Goal: Find specific page/section: Find specific page/section

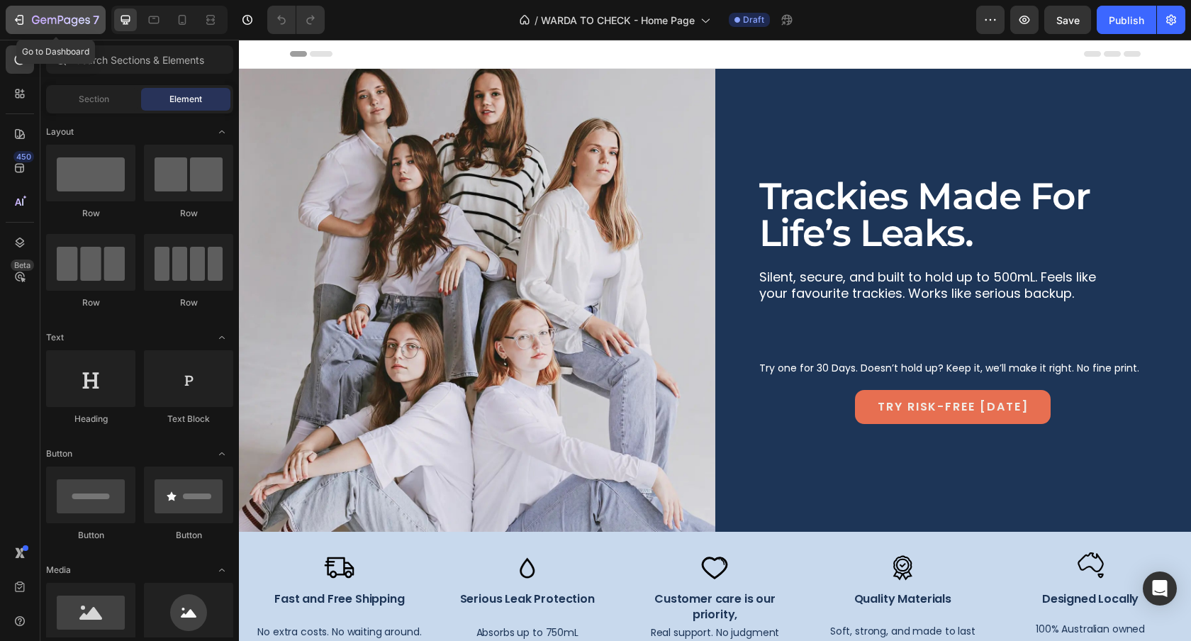
click at [38, 25] on icon "button" at bounding box center [61, 21] width 58 height 12
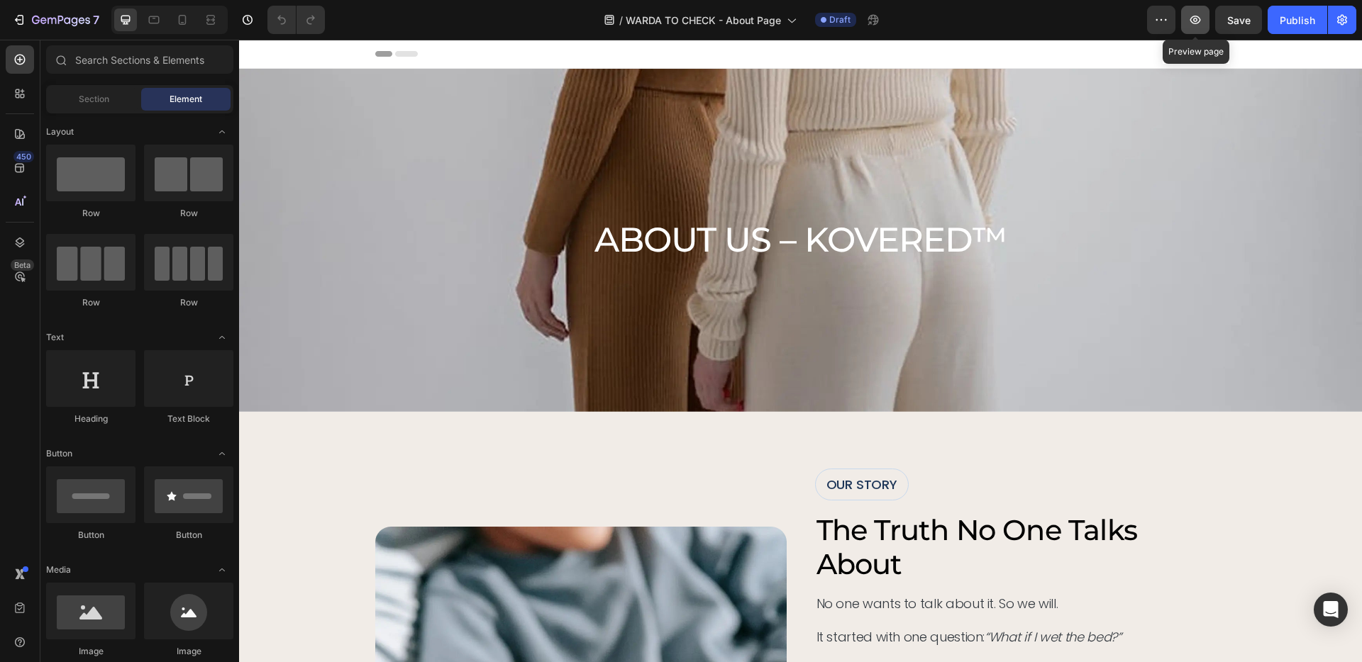
click at [1194, 18] on icon "button" at bounding box center [1195, 20] width 4 height 4
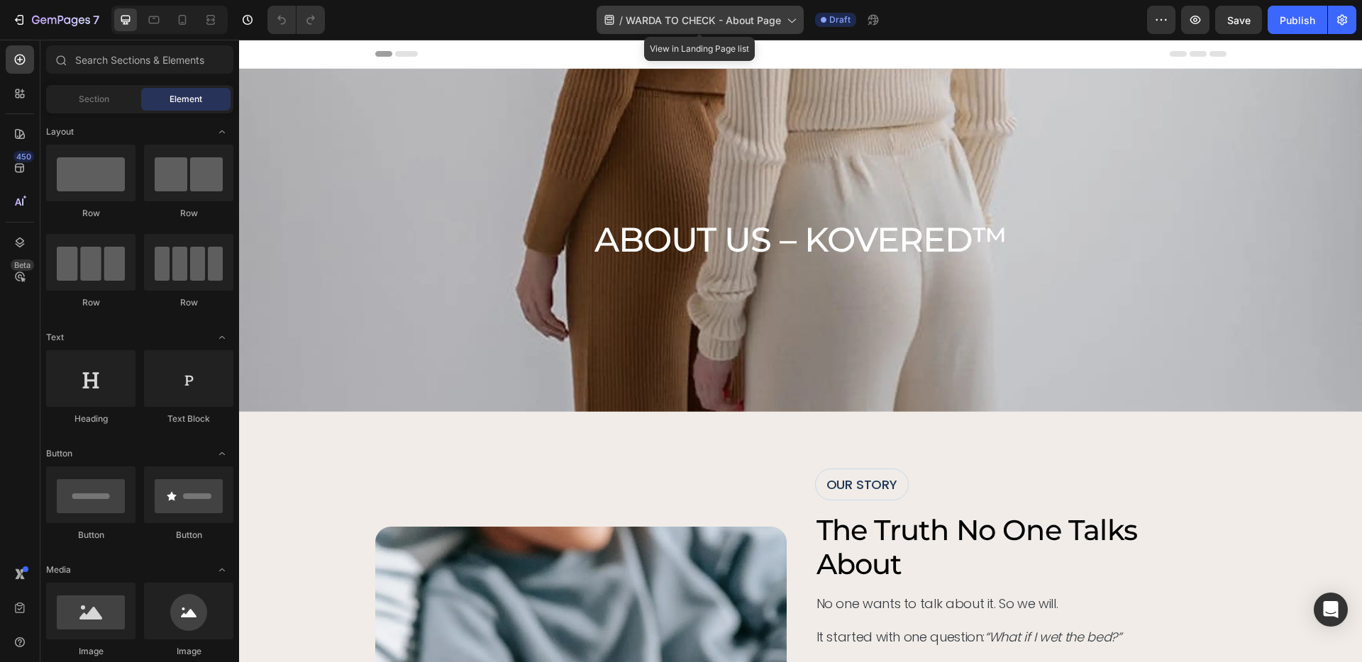
click at [755, 18] on span "WARDA TO CHECK - About Page" at bounding box center [702, 20] width 155 height 15
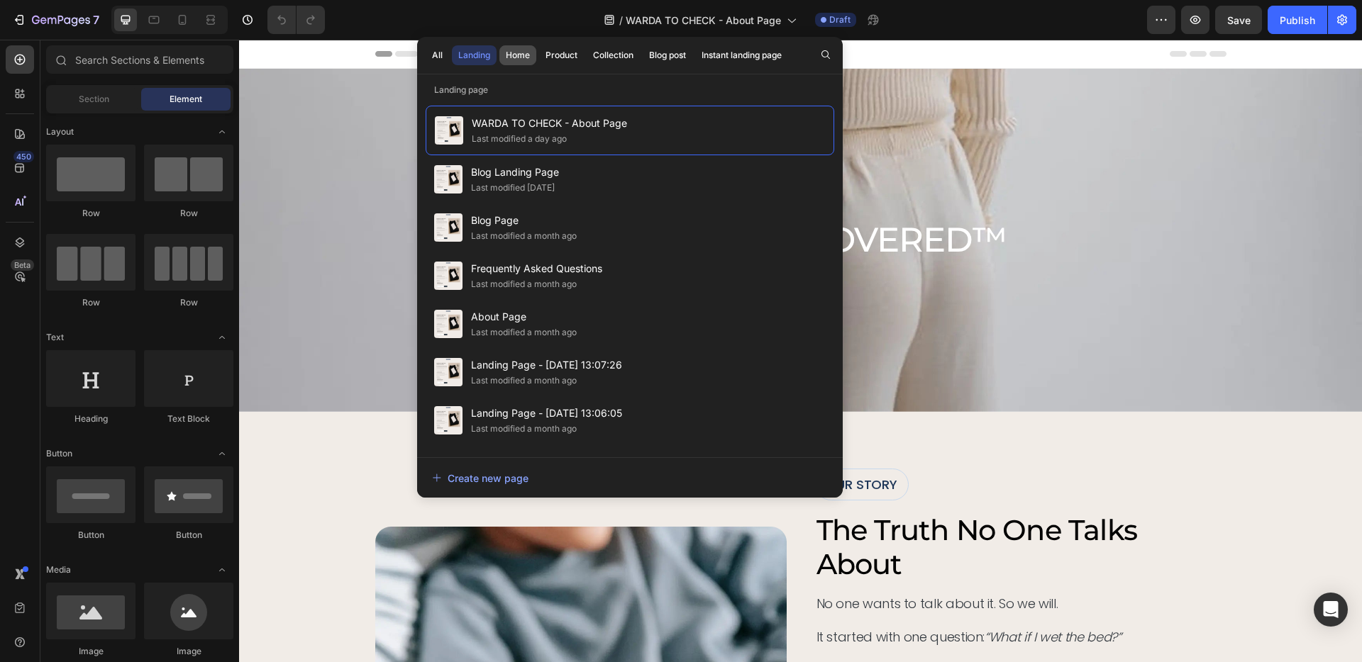
click at [514, 52] on div "Home" at bounding box center [518, 55] width 24 height 13
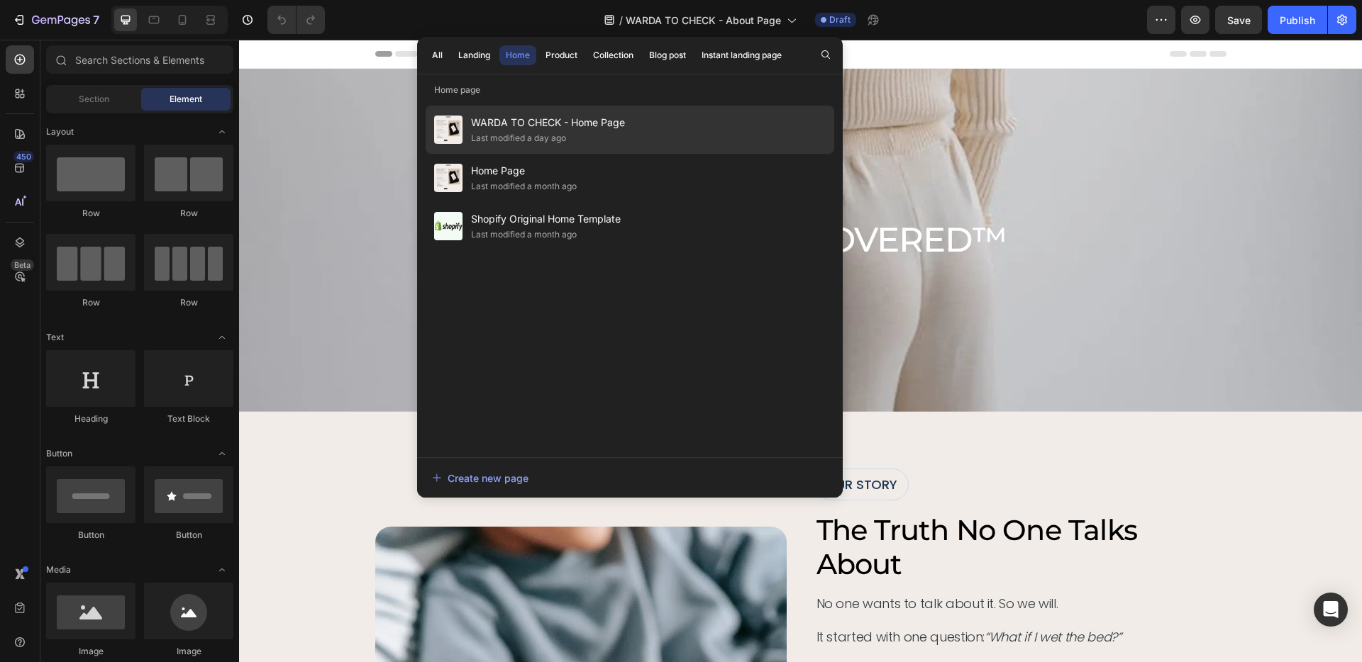
click at [516, 122] on span "WARDA TO CHECK - Home Page" at bounding box center [548, 122] width 154 height 17
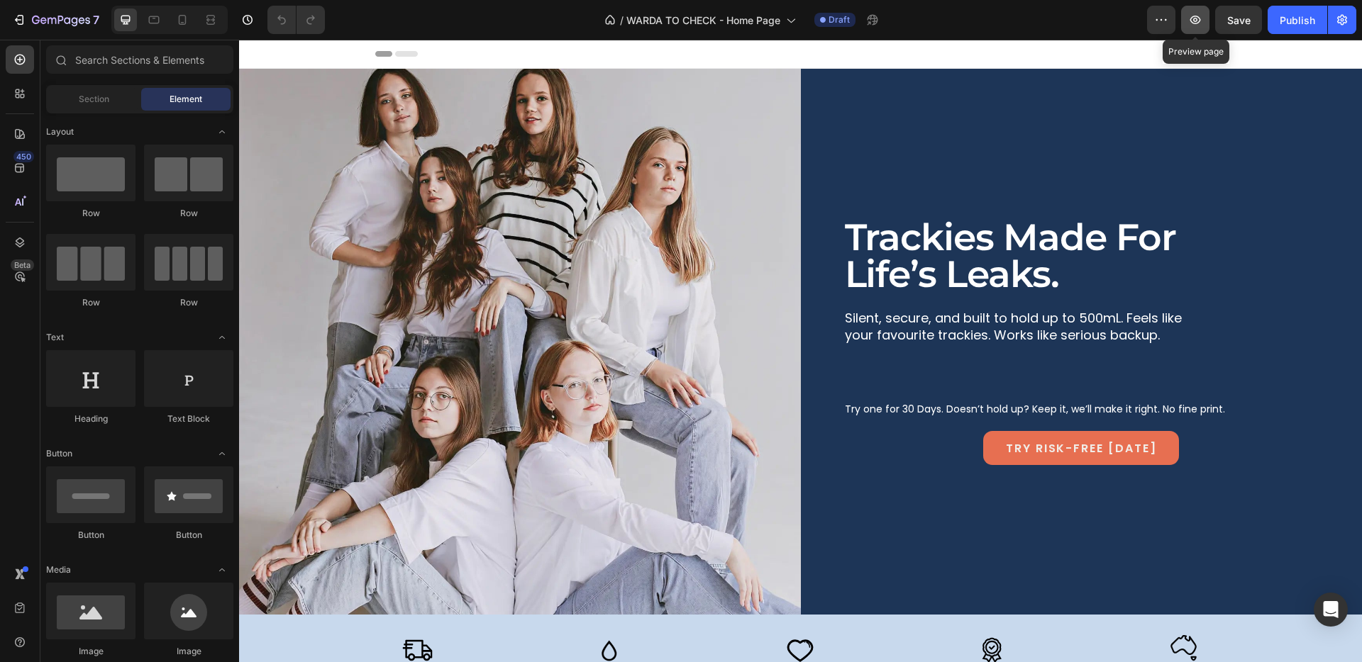
click at [1195, 18] on icon "button" at bounding box center [1195, 20] width 14 height 14
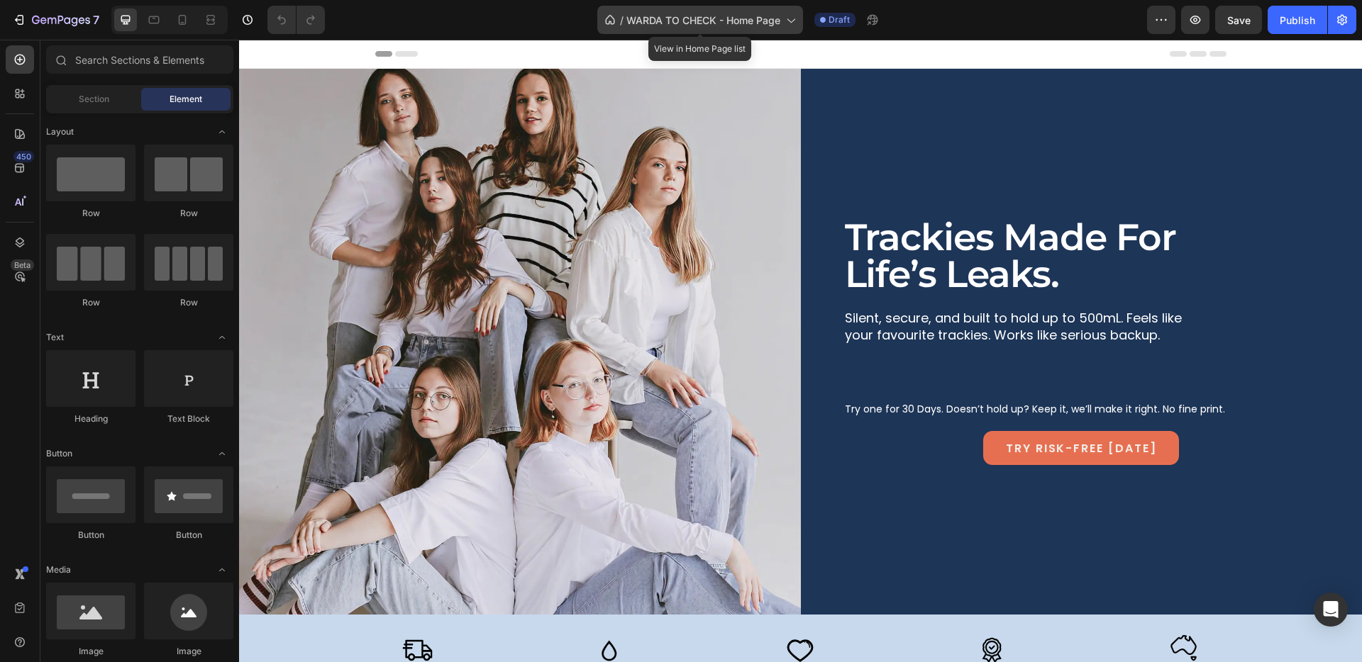
click at [738, 15] on span "WARDA TO CHECK - Home Page" at bounding box center [703, 20] width 154 height 15
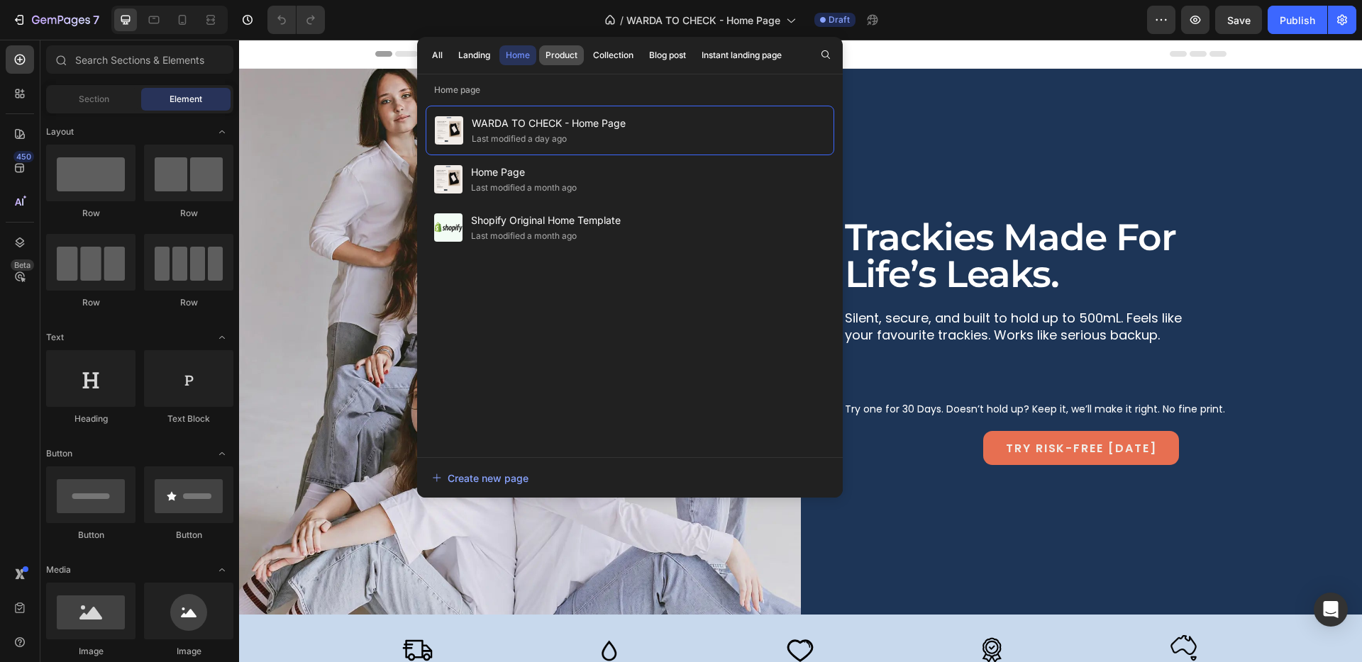
click at [567, 55] on div "Product" at bounding box center [561, 55] width 32 height 13
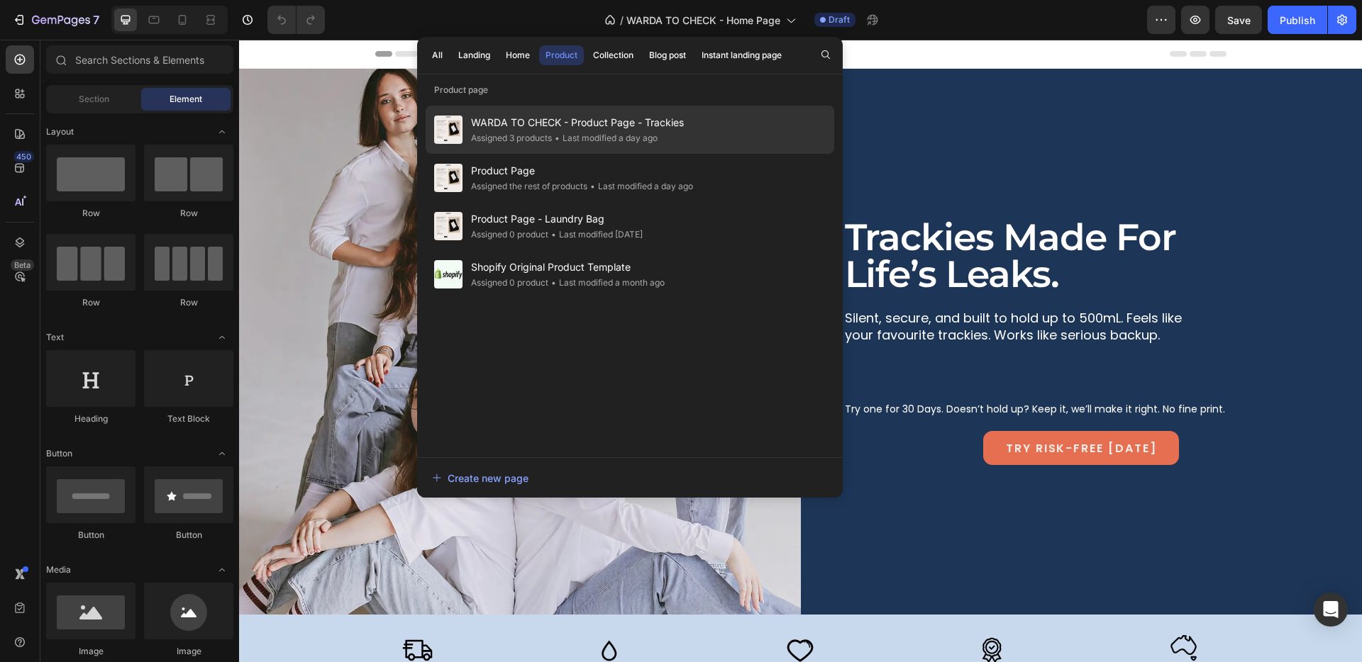
click at [535, 127] on span "WARDA TO CHECK - Product Page - Trackies" at bounding box center [577, 122] width 213 height 17
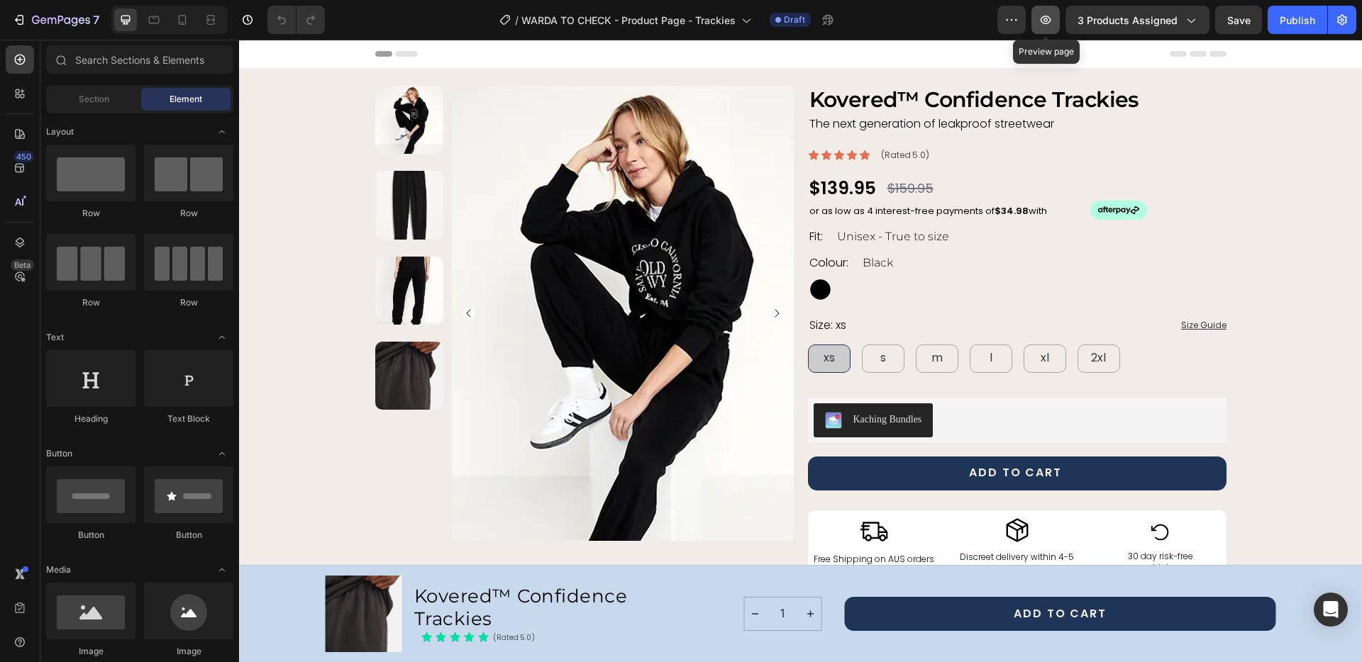
click at [1050, 18] on icon "button" at bounding box center [1045, 20] width 11 height 9
click at [82, 101] on span "Section" at bounding box center [94, 99] width 30 height 13
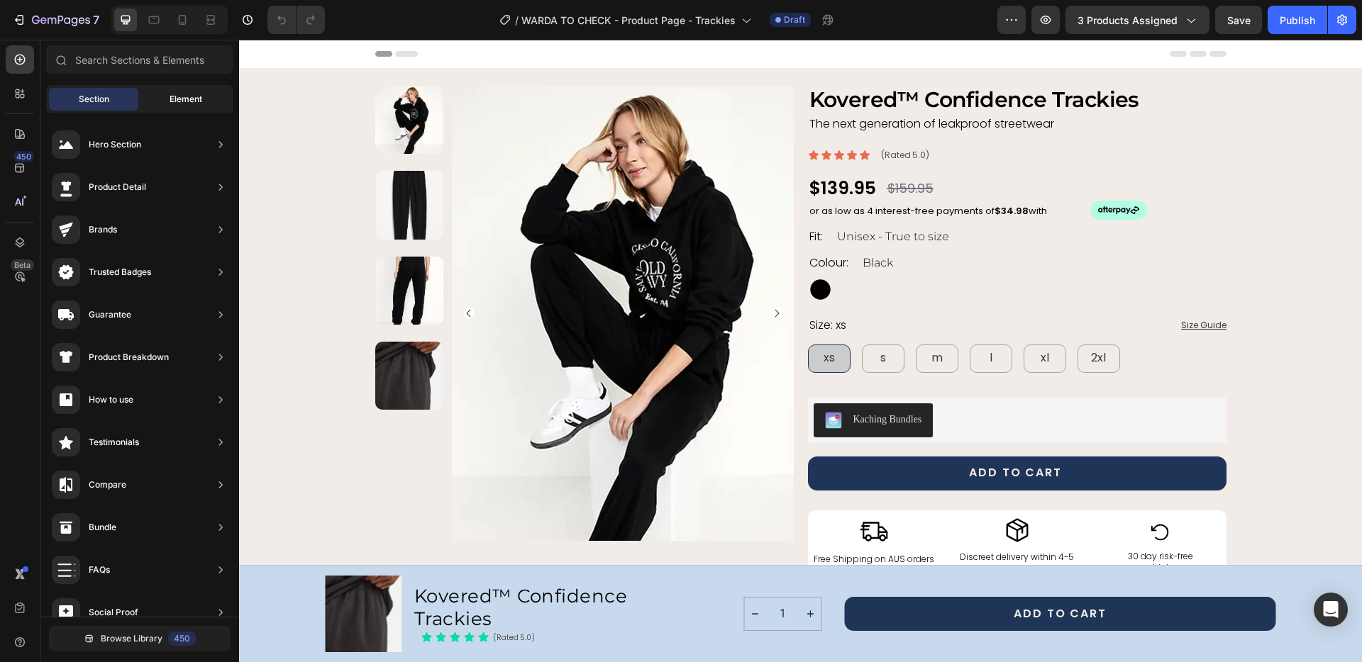
click at [178, 95] on span "Element" at bounding box center [185, 99] width 33 height 13
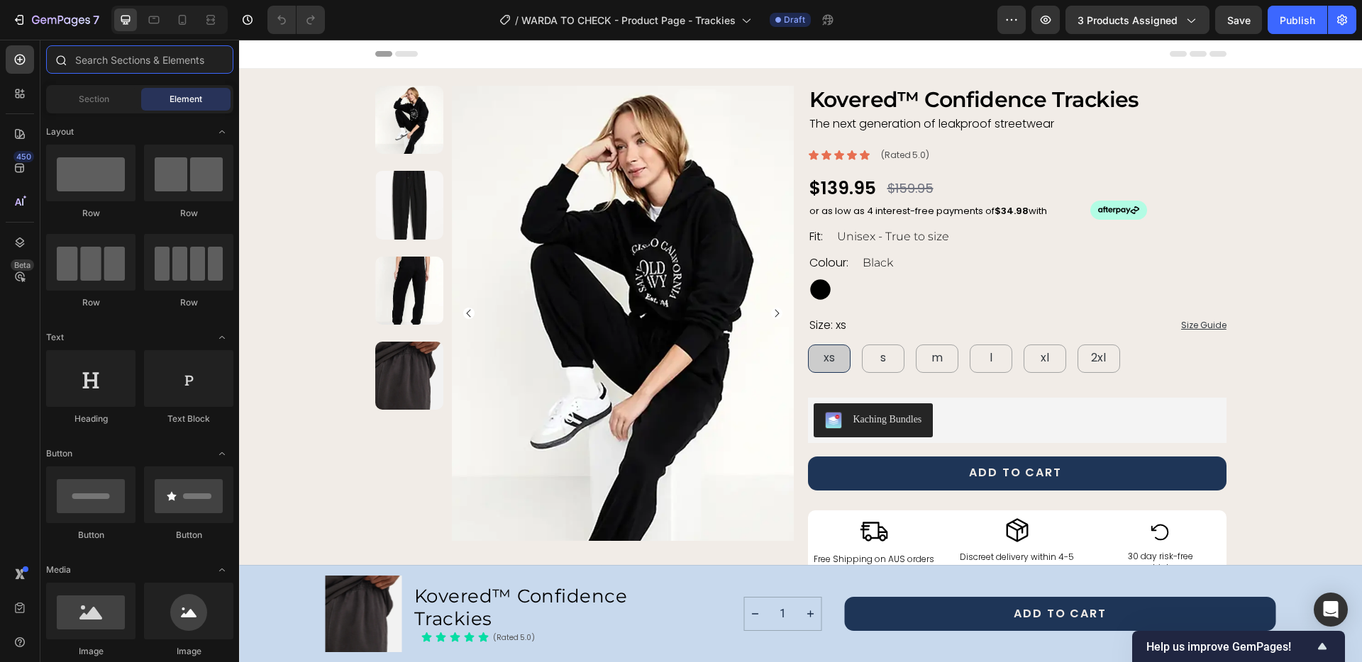
click at [99, 65] on input "text" at bounding box center [139, 59] width 187 height 28
